Goal: Entertainment & Leisure: Consume media (video, audio)

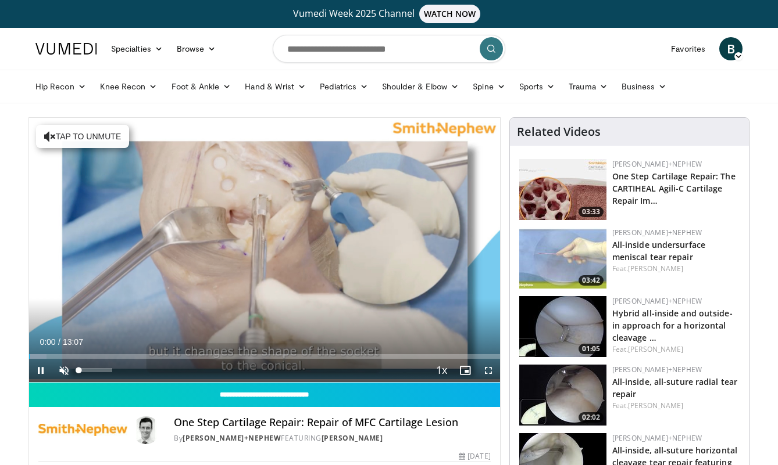
click at [65, 368] on span "Video Player" at bounding box center [63, 370] width 23 height 23
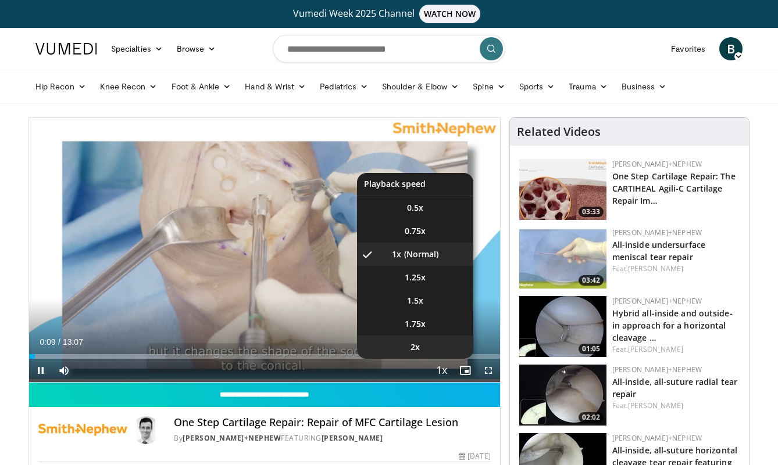
click at [422, 348] on li "2x" at bounding box center [415, 347] width 116 height 23
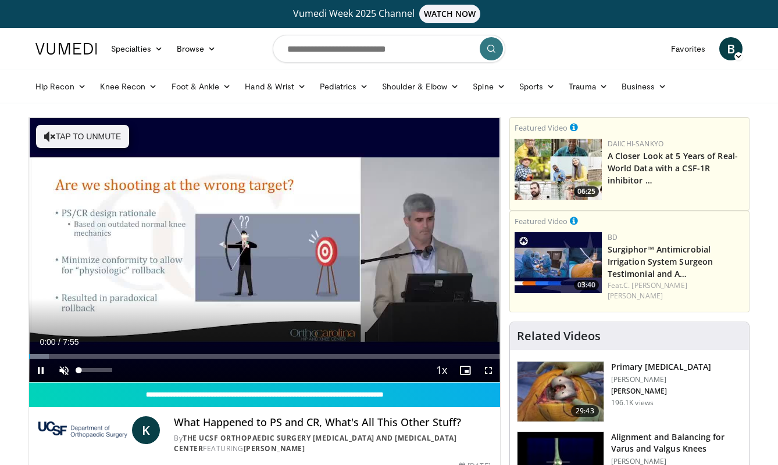
click at [69, 365] on span "Video Player" at bounding box center [63, 370] width 23 height 23
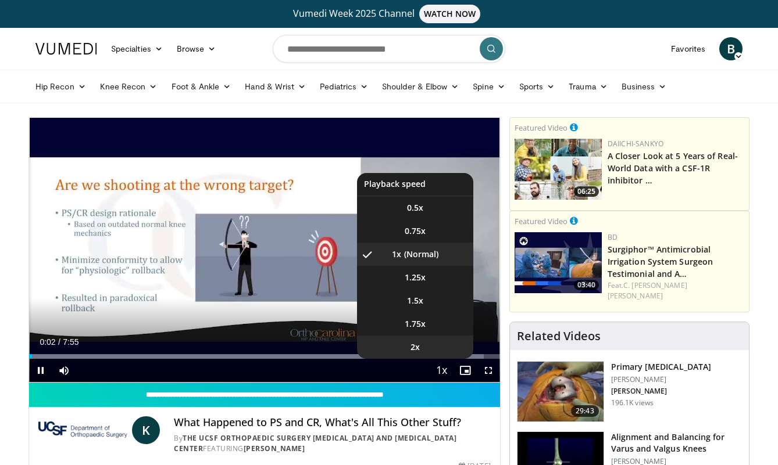
click at [434, 354] on li "2x" at bounding box center [415, 347] width 116 height 23
